Goal: Transaction & Acquisition: Book appointment/travel/reservation

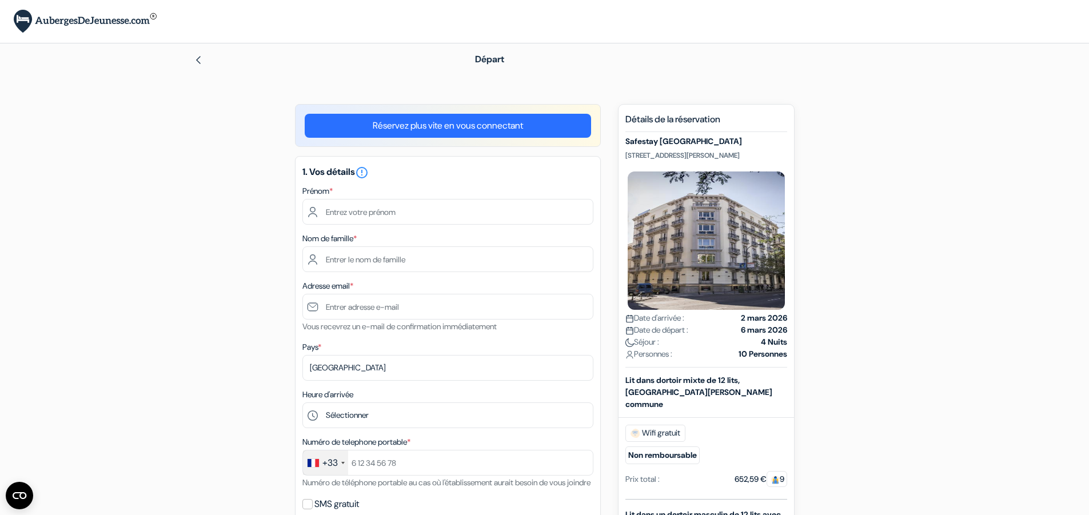
scroll to position [61, 0]
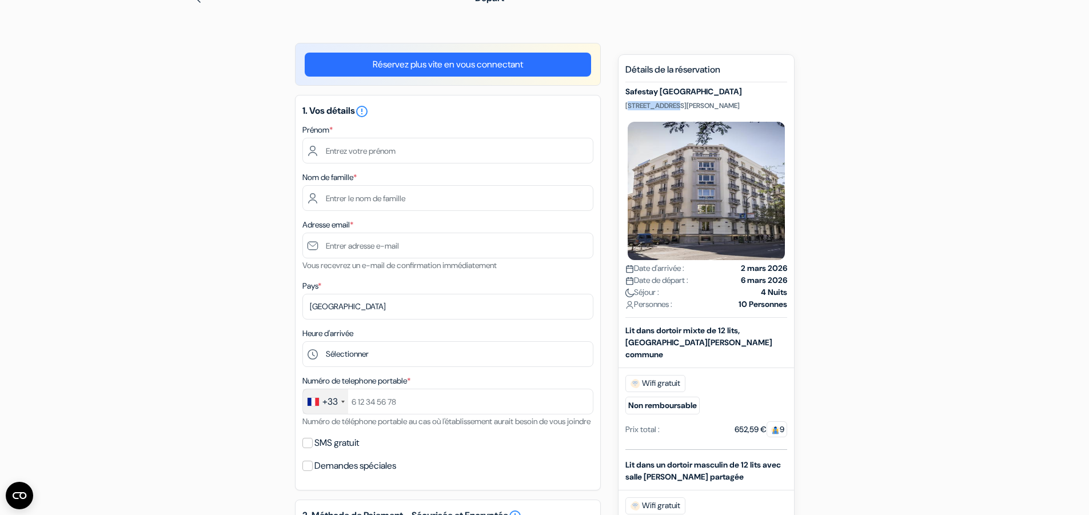
drag, startPoint x: 628, startPoint y: 106, endPoint x: 675, endPoint y: 105, distance: 46.3
click at [675, 105] on p "[STREET_ADDRESS][PERSON_NAME]" at bounding box center [707, 105] width 162 height 9
drag, startPoint x: 625, startPoint y: 107, endPoint x: 750, endPoint y: 105, distance: 124.7
click at [750, 105] on p "[STREET_ADDRESS][PERSON_NAME]" at bounding box center [707, 105] width 162 height 9
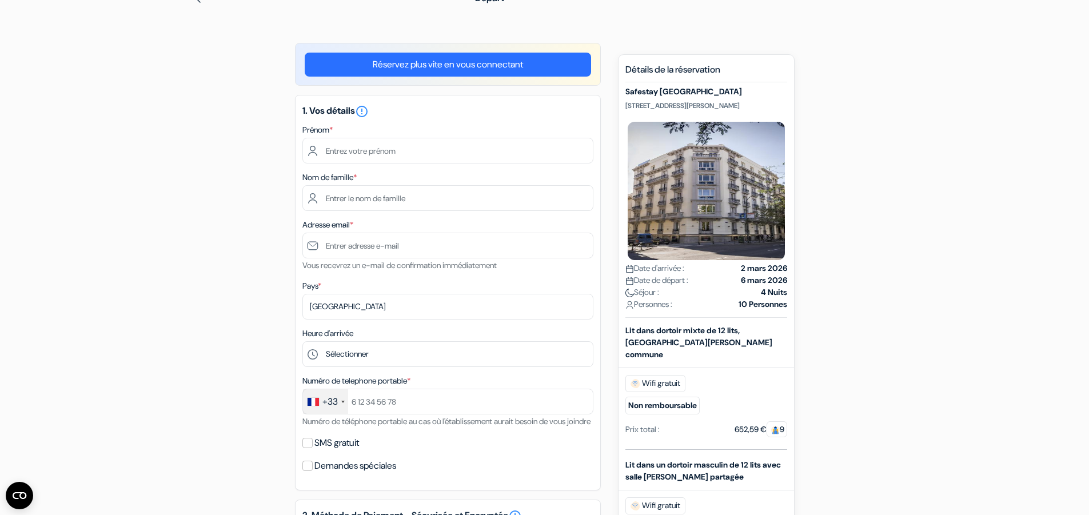
copy p "[STREET_ADDRESS][PERSON_NAME]"
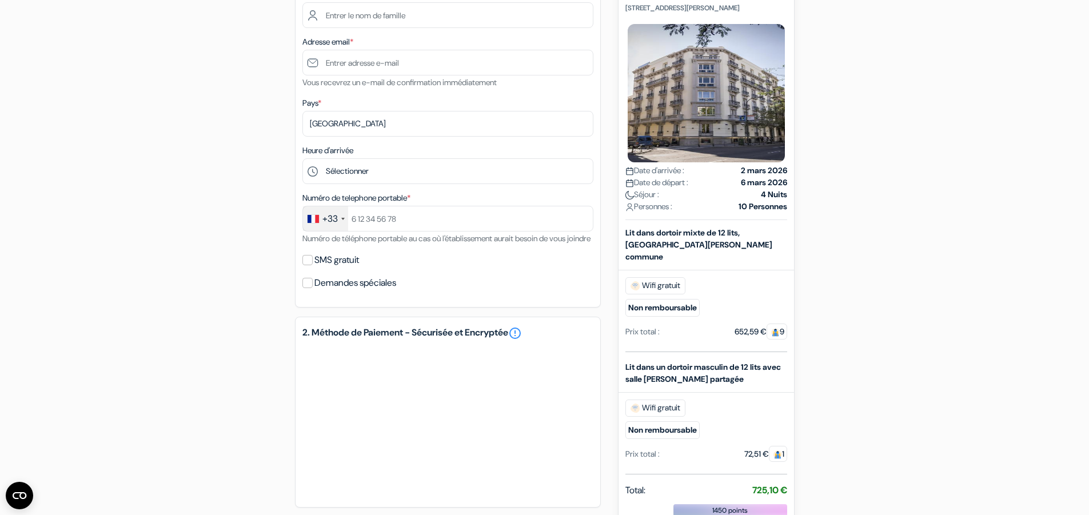
scroll to position [305, 0]
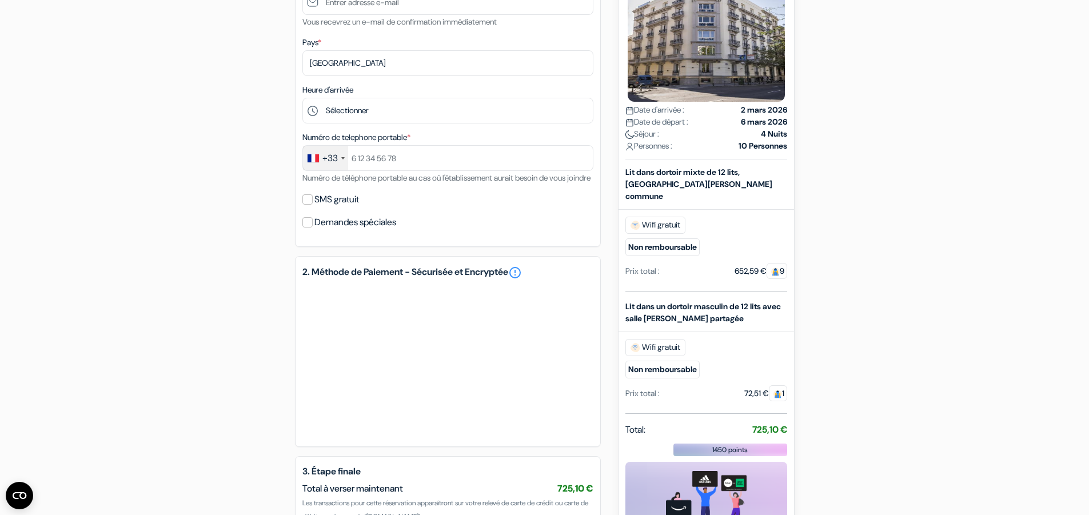
click at [858, 227] on div "add_box Safestay Madrid Central Calle de Sagasta, 22, Madrid, Espagne done done…" at bounding box center [545, 216] width 755 height 835
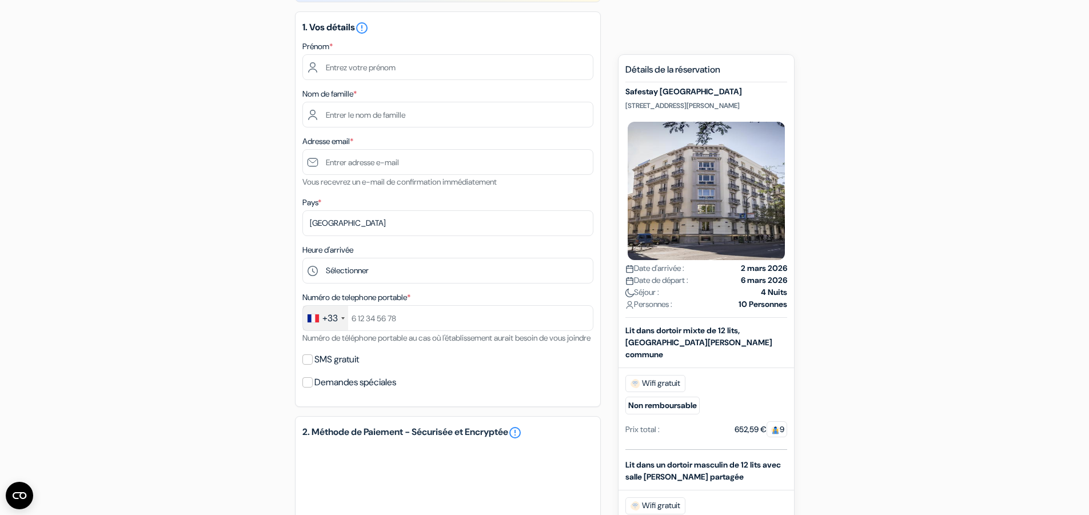
scroll to position [0, 0]
